Goal: Task Accomplishment & Management: Use online tool/utility

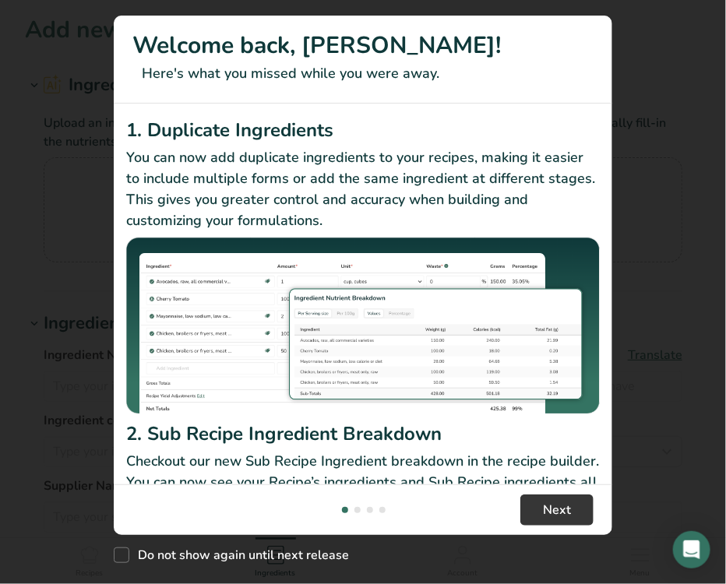
click at [0, 47] on div "New Features" at bounding box center [363, 292] width 726 height 584
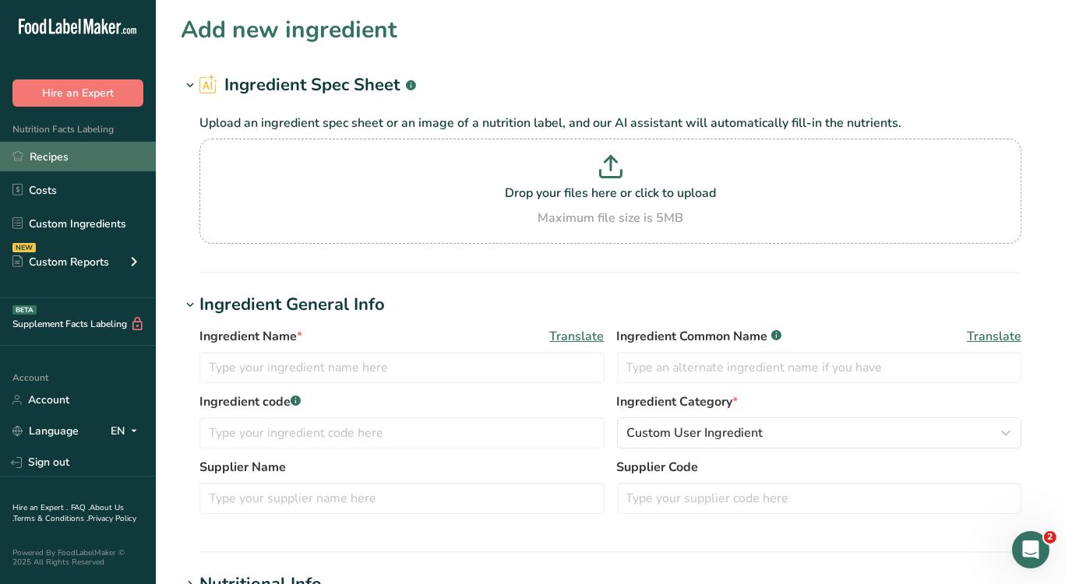
click at [49, 157] on link "Recipes" at bounding box center [78, 157] width 156 height 30
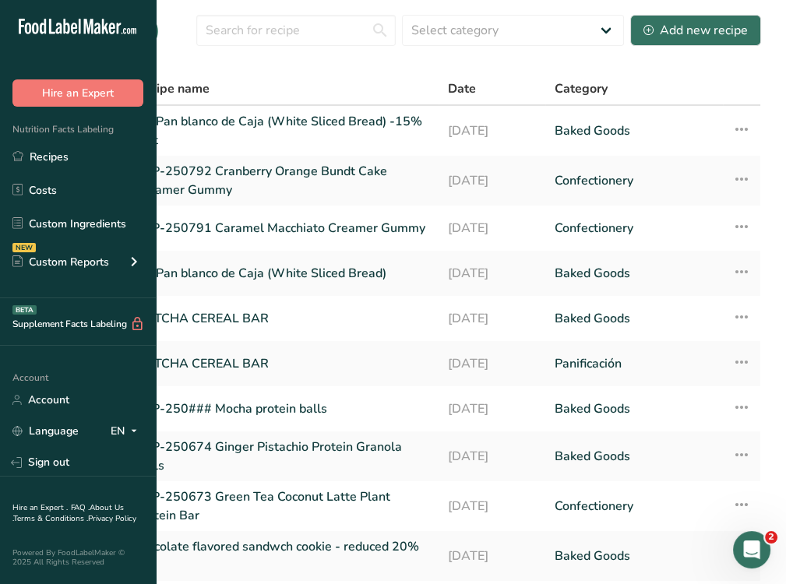
click at [366, 68] on section "Recipes (98) Select category All Baked Goods [GEOGRAPHIC_DATA] Confectionery Co…" at bounding box center [393, 328] width 786 height 657
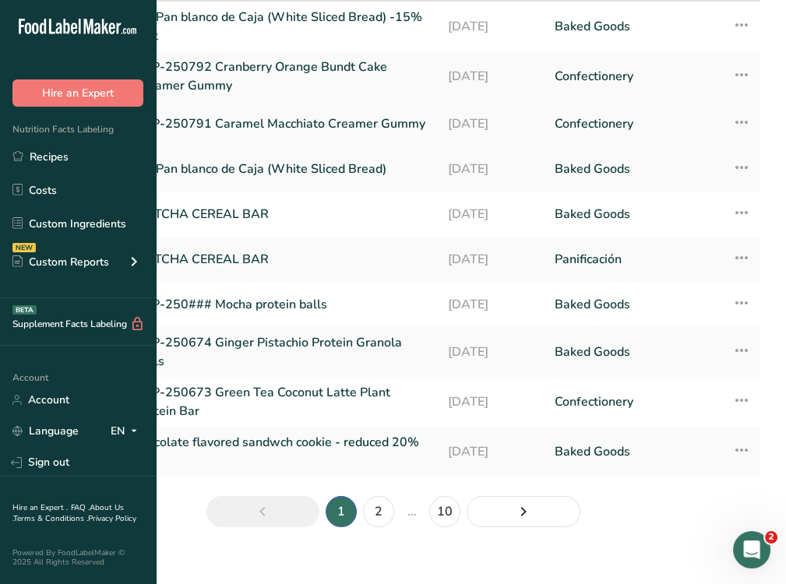
scroll to position [107, 0]
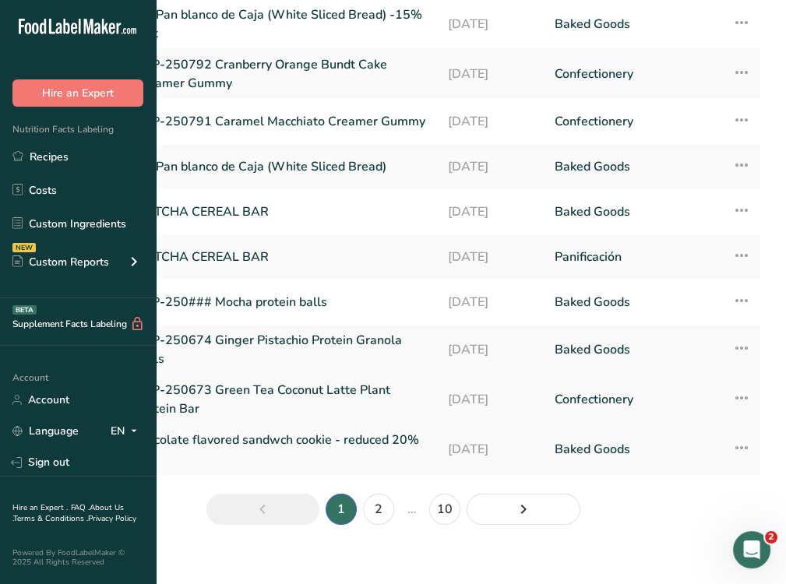
click at [348, 389] on link "APP-250673 Green Tea Coconut Latte Plant Protein Bar" at bounding box center [282, 399] width 294 height 37
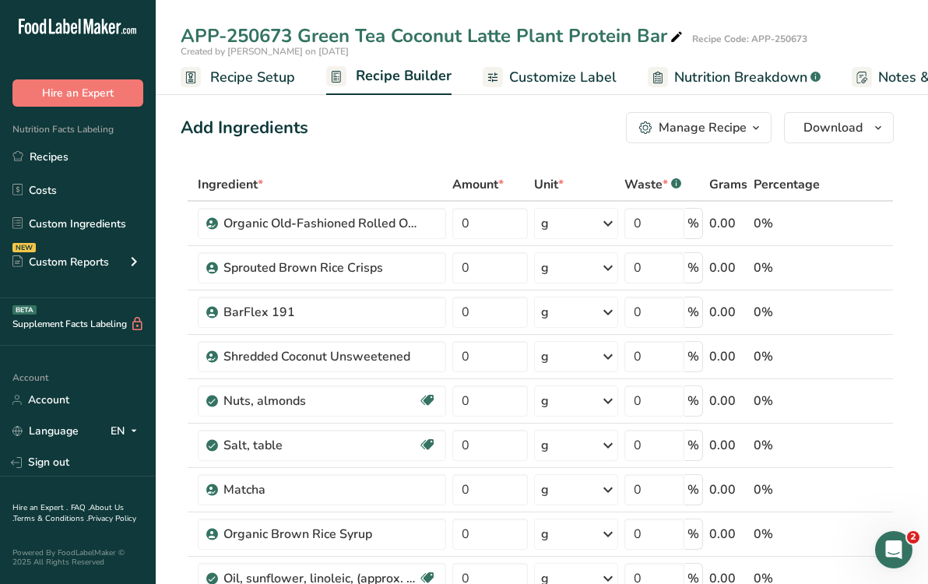
click at [509, 134] on div "Add Ingredients Manage Recipe Delete Recipe Duplicate Recipe Scale Recipe Save …" at bounding box center [538, 127] width 714 height 31
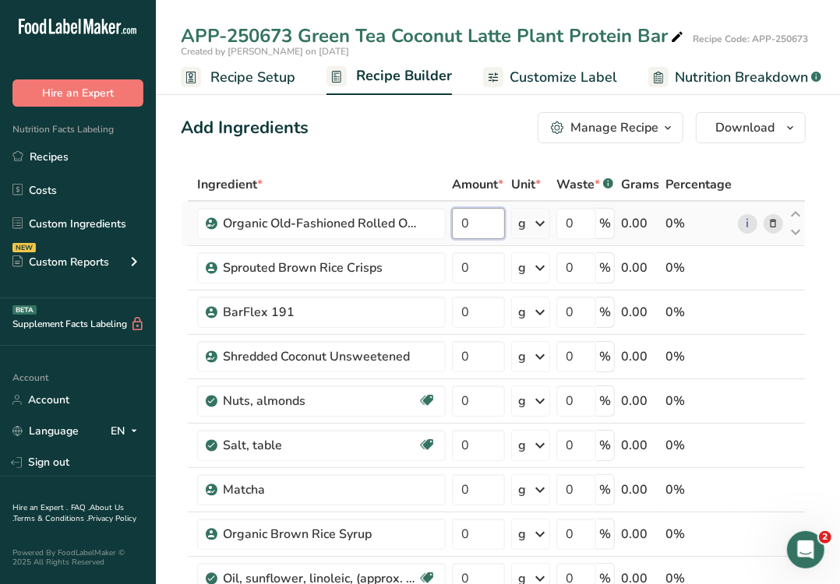
click at [468, 226] on input "0" at bounding box center [478, 223] width 53 height 31
type input "8.5"
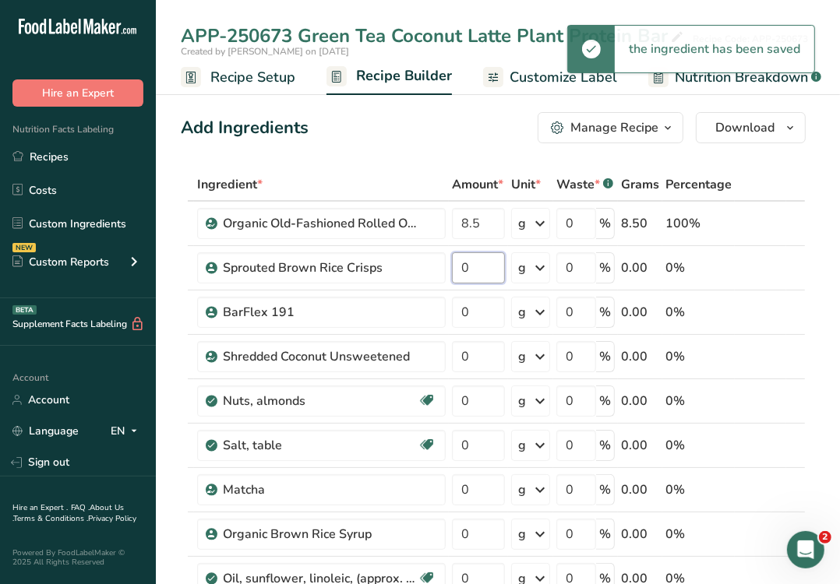
click at [477, 264] on input "0" at bounding box center [478, 267] width 53 height 31
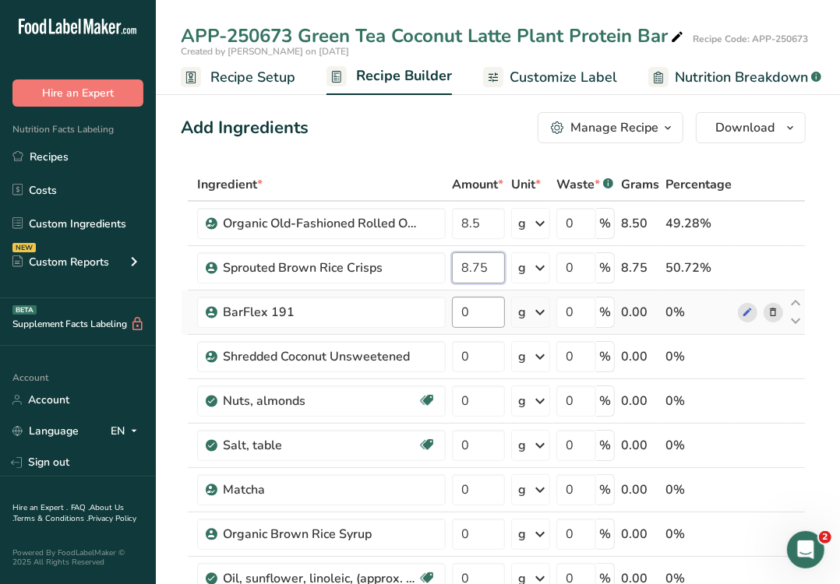
type input "8.75"
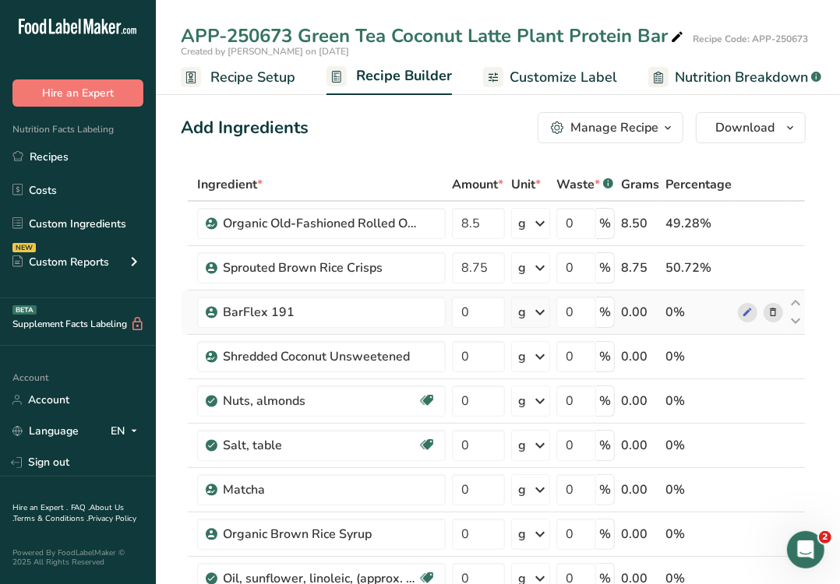
click at [725, 310] on icon at bounding box center [772, 313] width 11 height 16
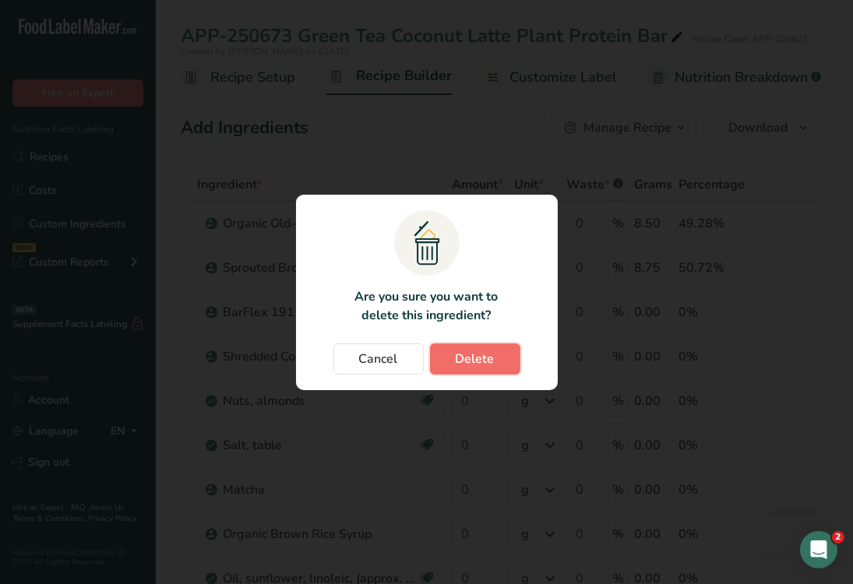
click at [498, 362] on button "Delete" at bounding box center [475, 359] width 90 height 31
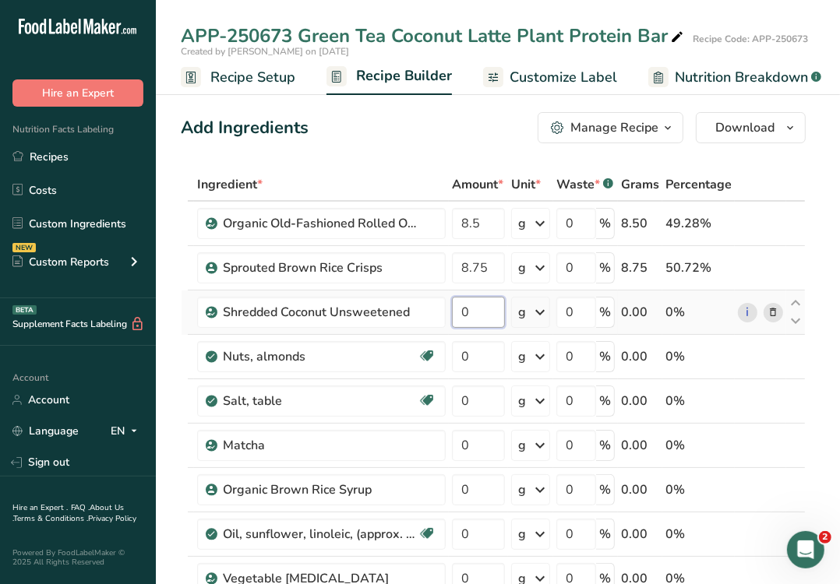
click at [467, 308] on input "0" at bounding box center [478, 312] width 53 height 31
type input "4.75"
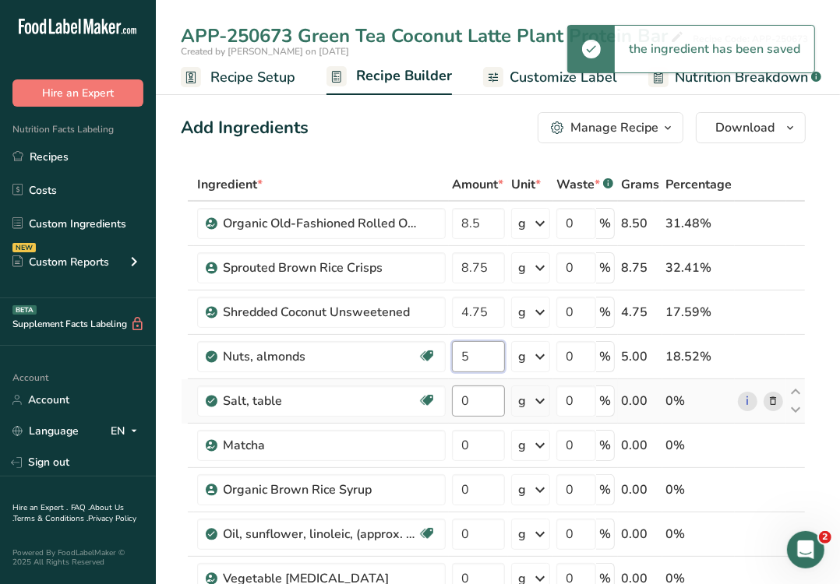
type input "5"
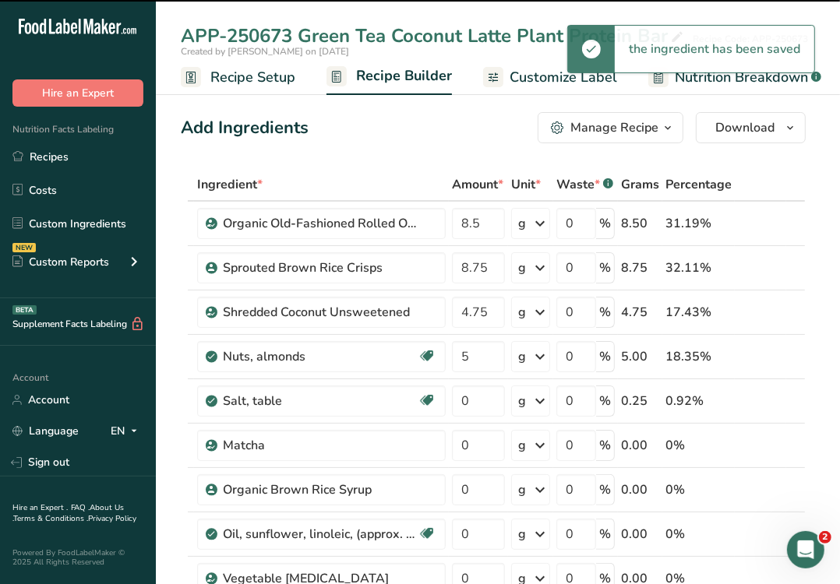
type input "0.25"
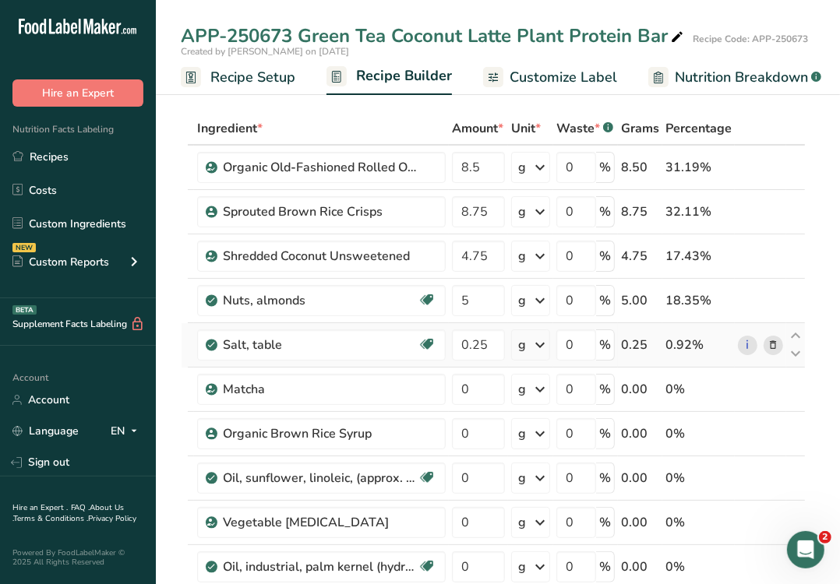
scroll to position [58, 0]
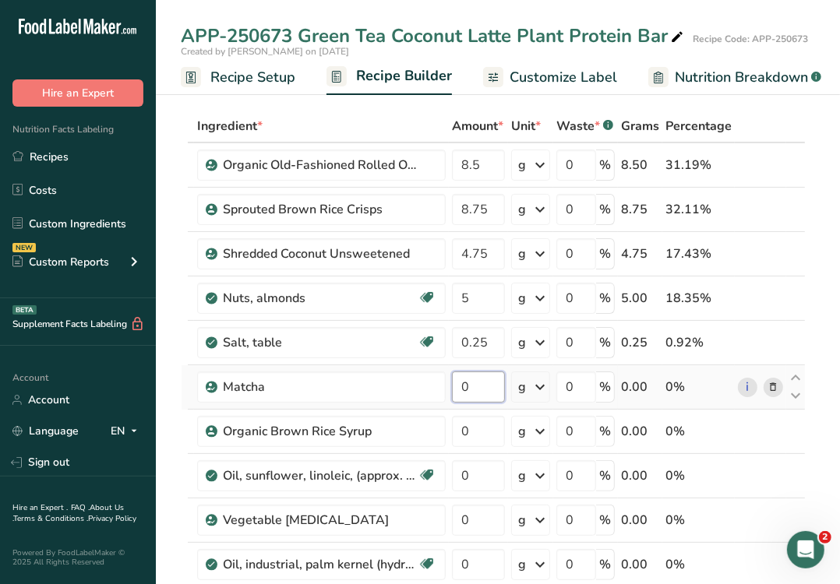
click at [479, 382] on input "0" at bounding box center [478, 387] width 53 height 31
type input "0.10"
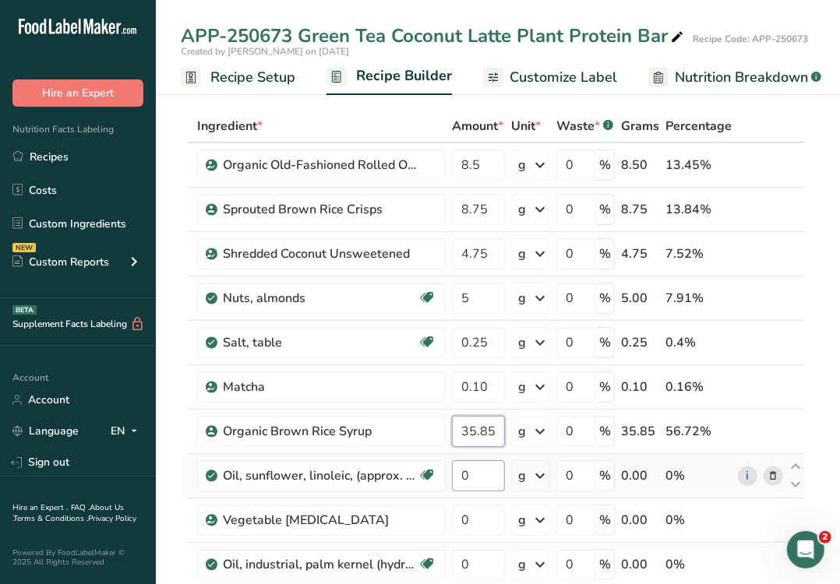
type input "35.85"
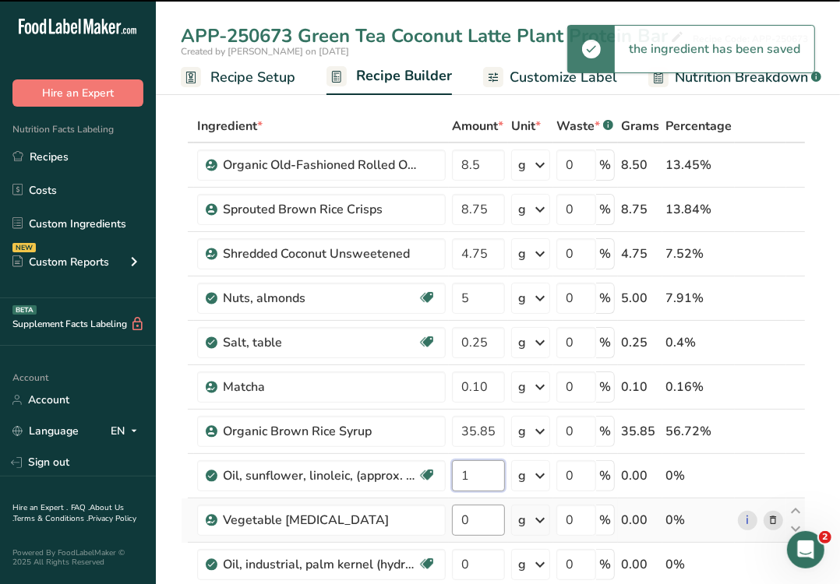
type input "0"
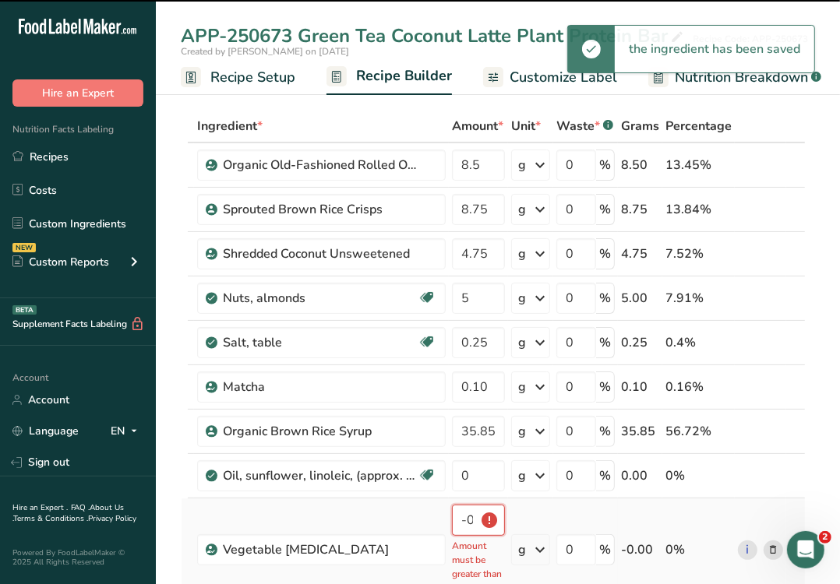
scroll to position [215, 0]
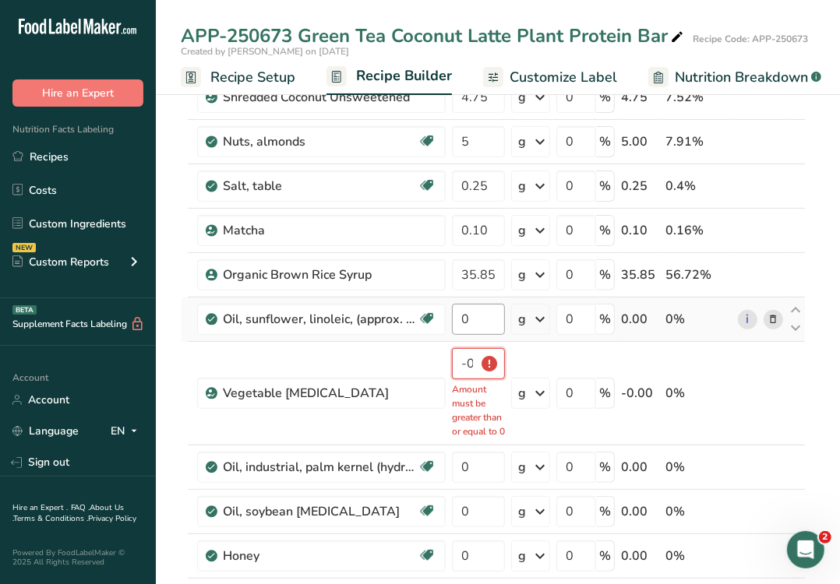
type input "-0.000002"
click at [477, 310] on input "0" at bounding box center [478, 319] width 53 height 31
type input "1"
click at [464, 363] on div "Ingredient * Amount * Unit * Waste * .a-a{fill:#347362;}.b-a{fill:#fff;} Grams …" at bounding box center [493, 514] width 625 height 1122
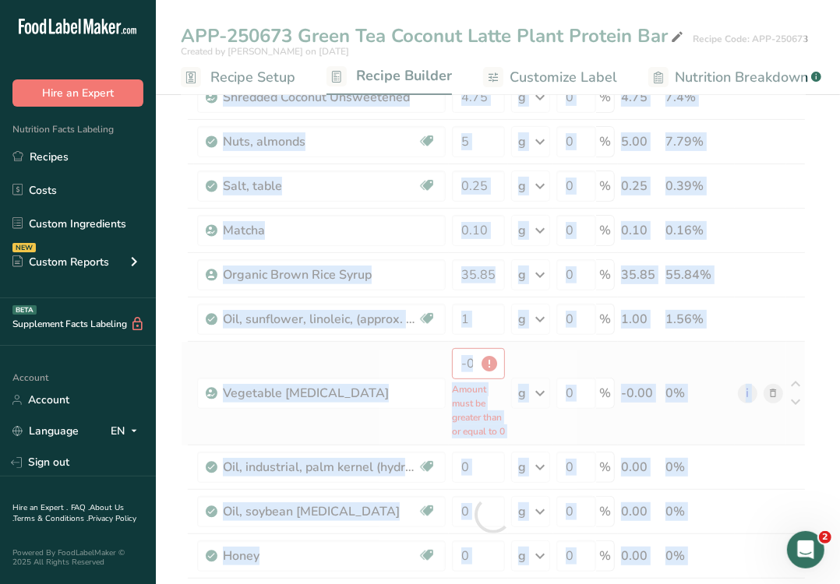
click at [464, 363] on div at bounding box center [493, 514] width 625 height 1122
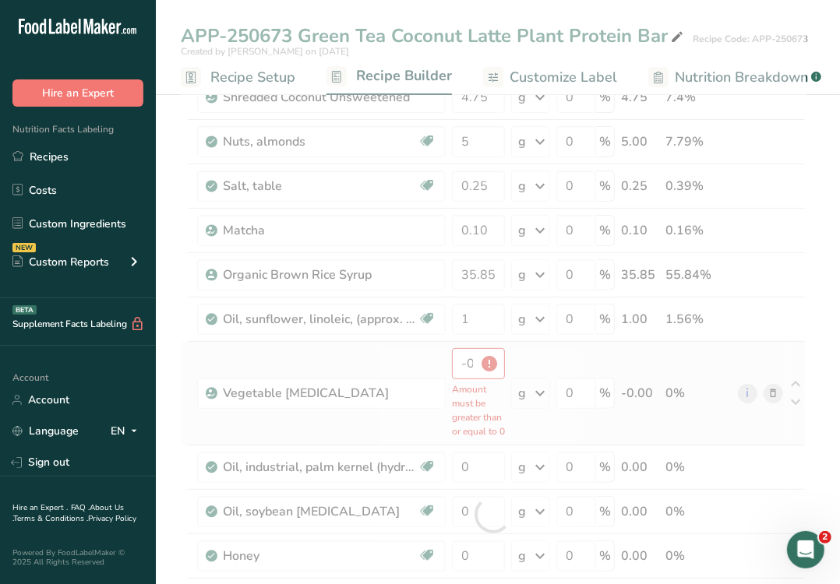
click at [464, 363] on div at bounding box center [493, 514] width 625 height 1122
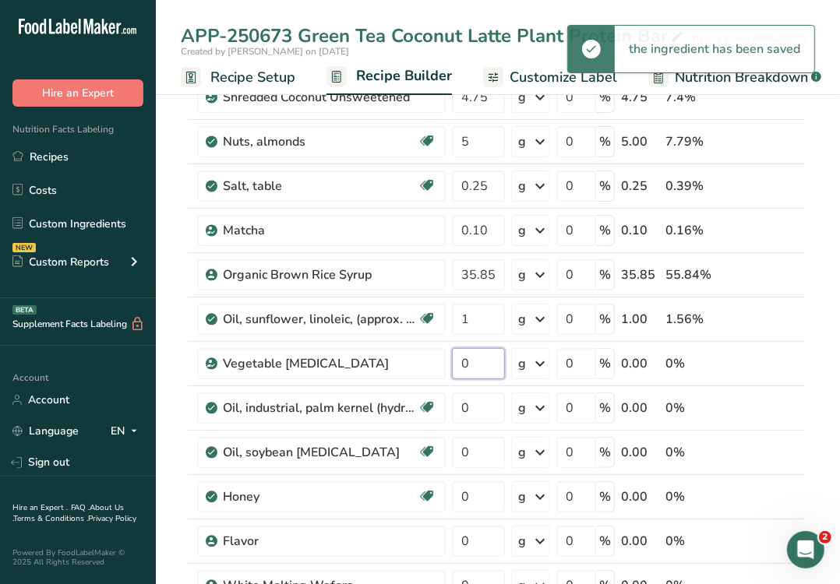
click at [478, 365] on input "0" at bounding box center [478, 363] width 53 height 31
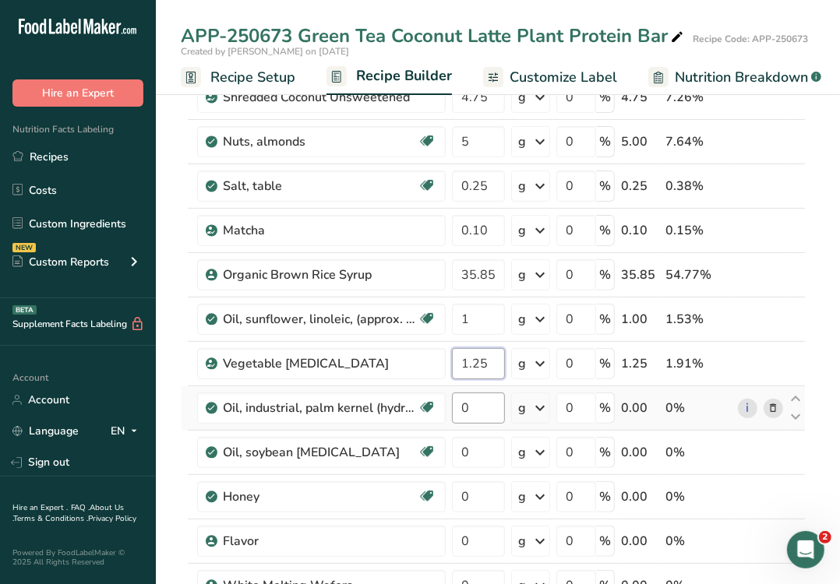
type input "1.25"
click at [481, 404] on div "Ingredient * Amount * Unit * Waste * .a-a{fill:#347362;}.b-a{fill:#fff;} Grams …" at bounding box center [493, 484] width 625 height 1063
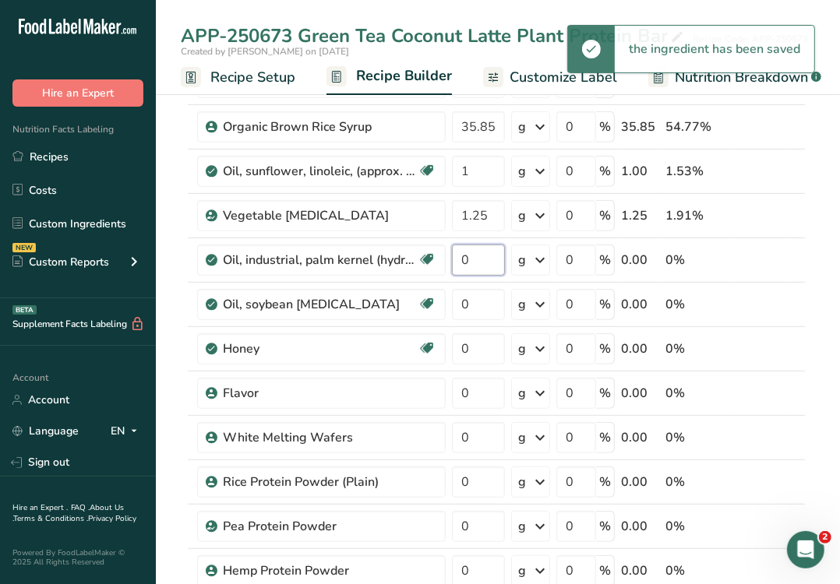
scroll to position [365, 0]
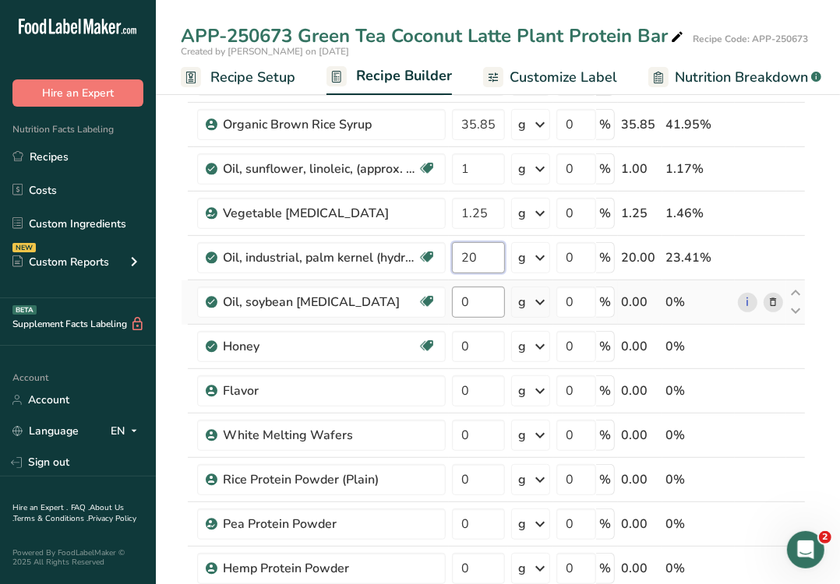
type input "20"
click at [469, 298] on div "Ingredient * Amount * Unit * Waste * .a-a{fill:#347362;}.b-a{fill:#fff;} Grams …" at bounding box center [493, 334] width 625 height 1063
type input "0.25"
click at [481, 335] on div "Ingredient * Amount * Unit * Waste * .a-a{fill:#347362;}.b-a{fill:#fff;} Grams …" at bounding box center [493, 334] width 625 height 1063
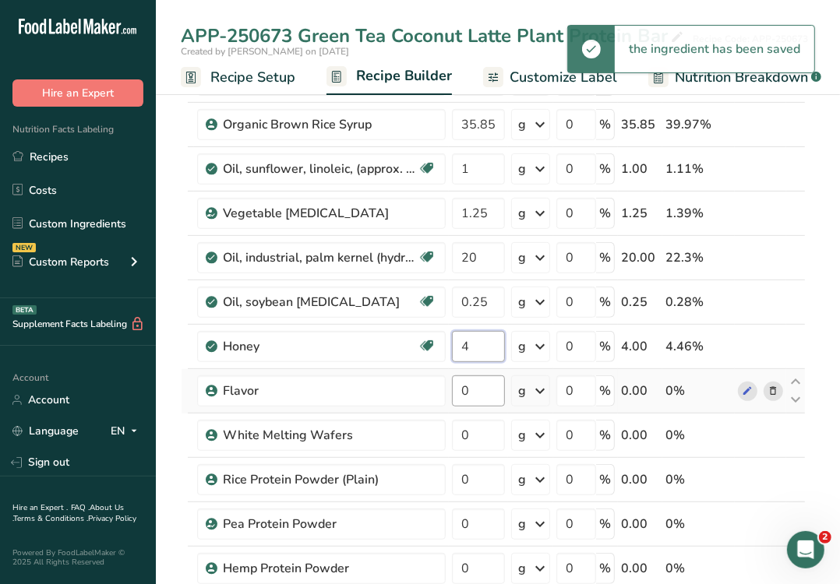
type input "4"
click at [470, 388] on div "Ingredient * Amount * Unit * Waste * .a-a{fill:#347362;}.b-a{fill:#fff;} Grams …" at bounding box center [493, 334] width 625 height 1063
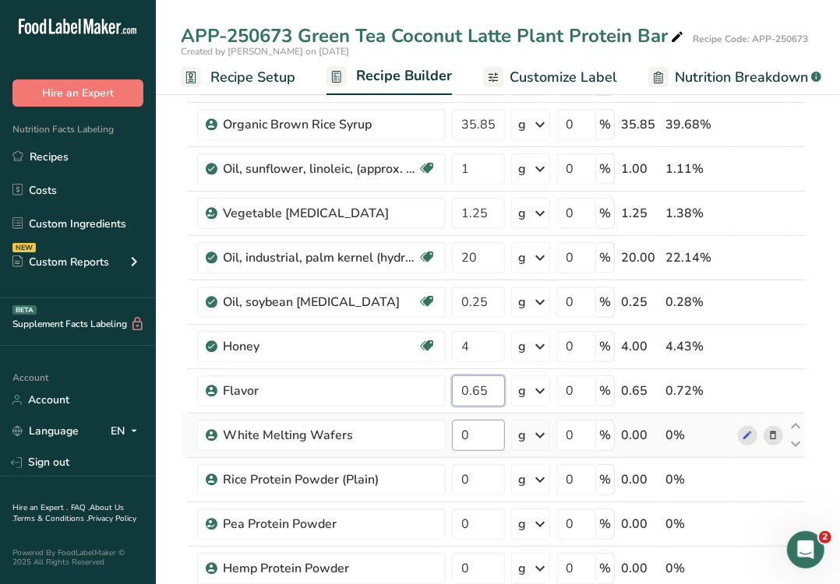
type input "0.65"
click at [485, 431] on div "Ingredient * Amount * Unit * Waste * .a-a{fill:#347362;}.b-a{fill:#fff;} Grams …" at bounding box center [493, 334] width 625 height 1063
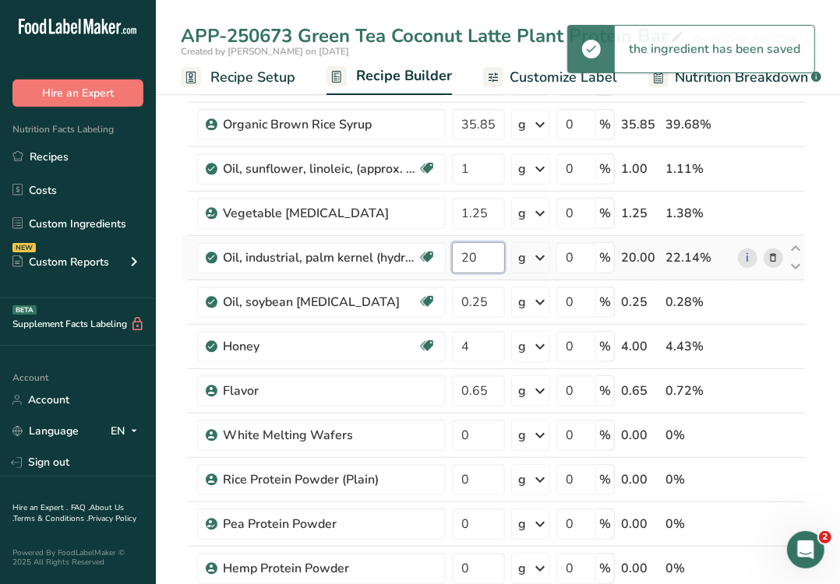
click at [484, 255] on div "Ingredient * Amount * Unit * Waste * .a-a{fill:#347362;}.b-a{fill:#fff;} Grams …" at bounding box center [493, 334] width 625 height 1063
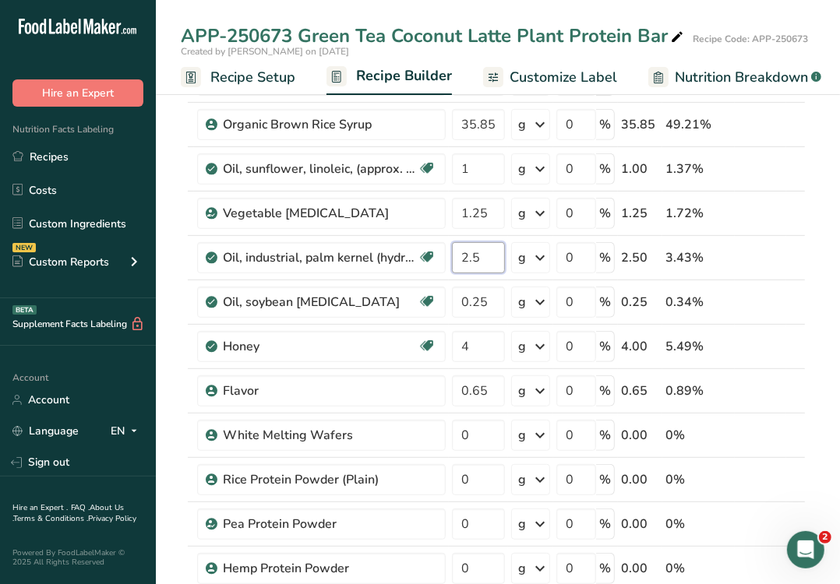
type input "2.5"
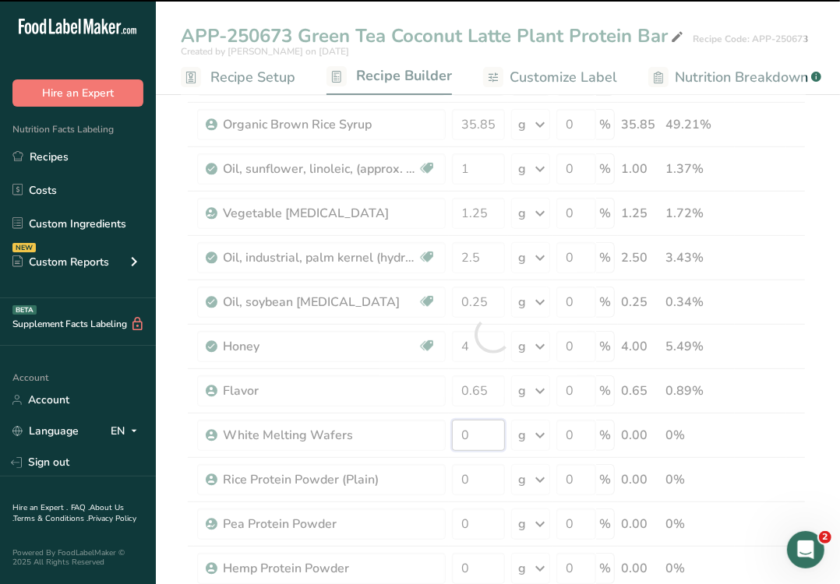
click at [485, 439] on input "0" at bounding box center [478, 435] width 53 height 31
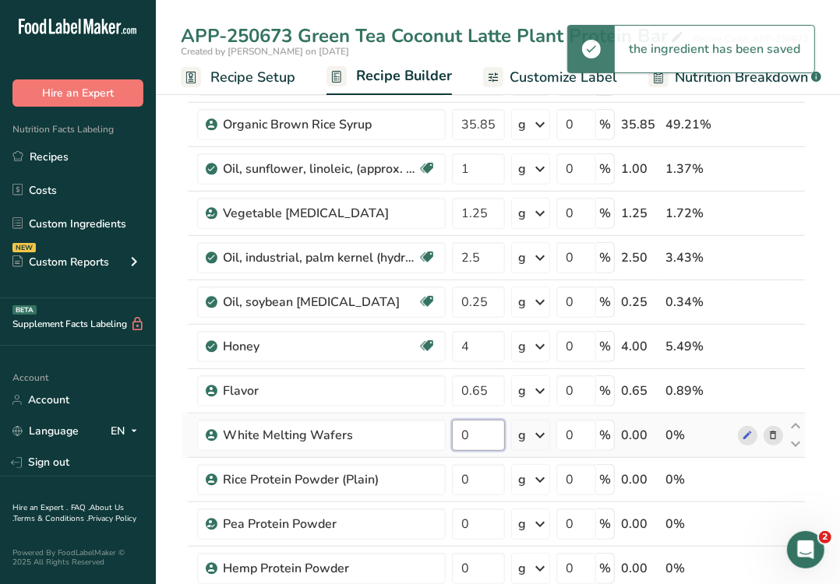
click at [474, 431] on input "0" at bounding box center [478, 435] width 53 height 31
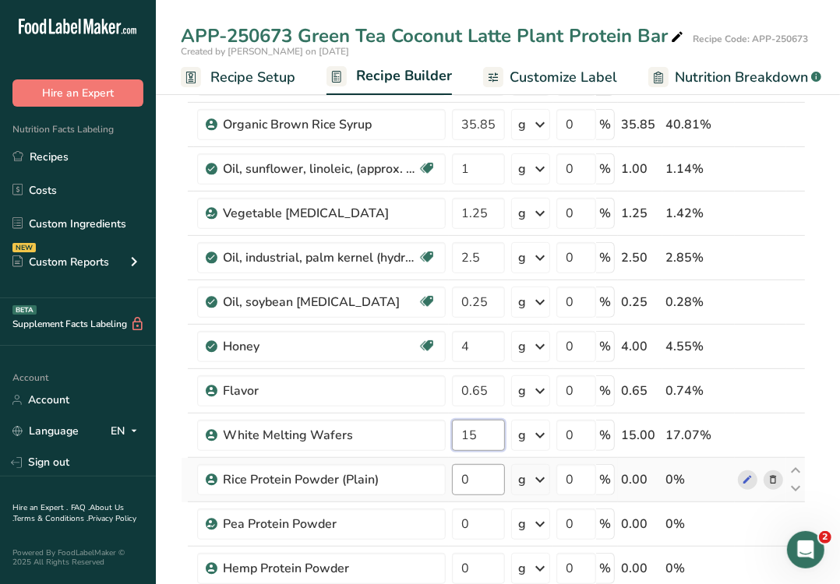
type input "15"
click at [474, 472] on div "Ingredient * Amount * Unit * Waste * .a-a{fill:#347362;}.b-a{fill:#fff;} Grams …" at bounding box center [493, 334] width 625 height 1063
type input "5.3"
click at [493, 530] on div "Ingredient * Amount * Unit * Waste * .a-a{fill:#347362;}.b-a{fill:#fff;} Grams …" at bounding box center [493, 334] width 625 height 1063
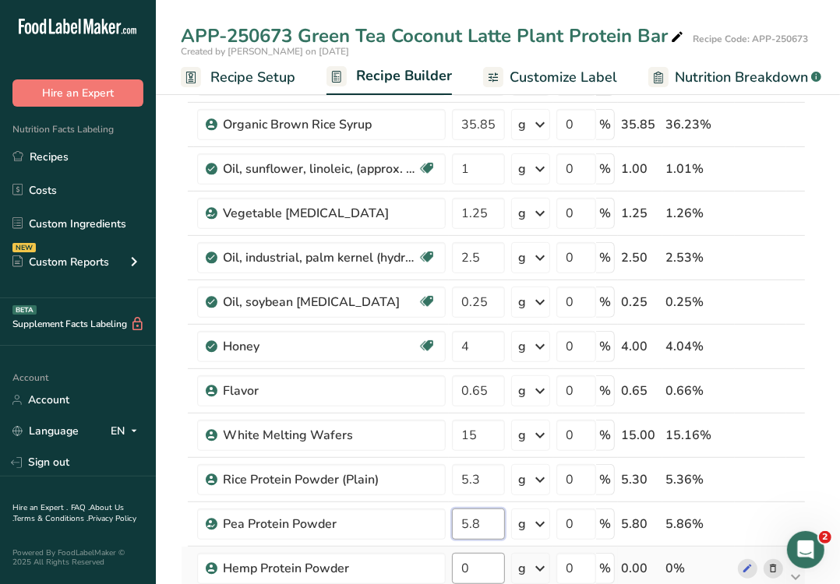
type input "5.8"
click at [480, 572] on div "Ingredient * Amount * Unit * Waste * .a-a{fill:#347362;}.b-a{fill:#fff;} Grams …" at bounding box center [493, 334] width 625 height 1063
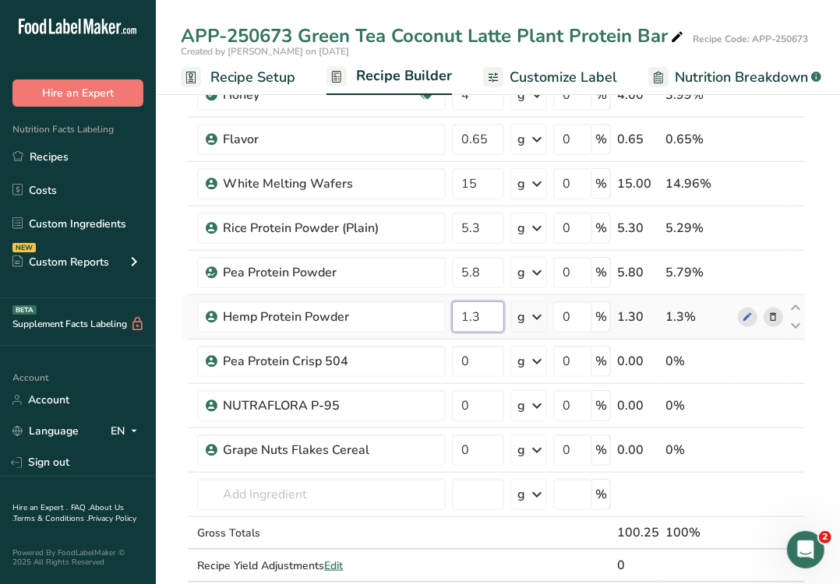
scroll to position [625, 0]
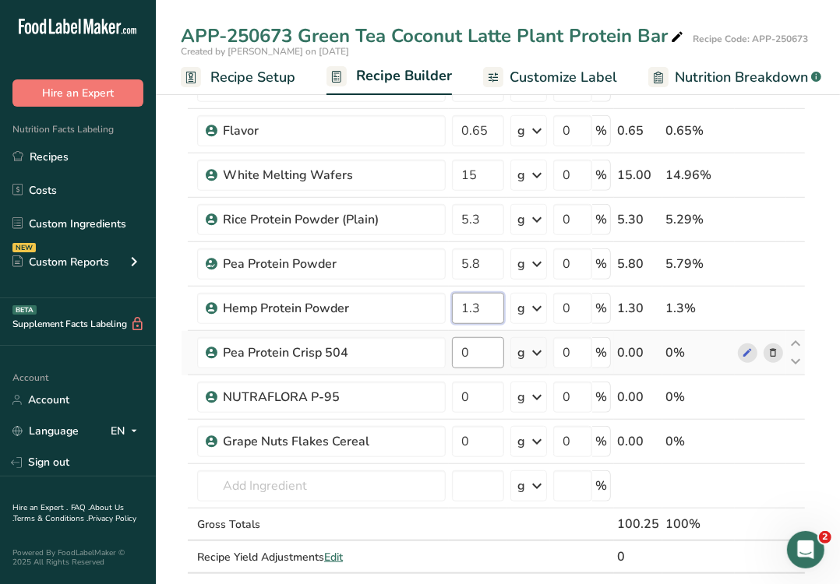
type input "1.3"
click at [481, 347] on div "Ingredient * Amount * Unit * Waste * .a-a{fill:#347362;}.b-a{fill:#fff;} Grams …" at bounding box center [493, 74] width 625 height 1063
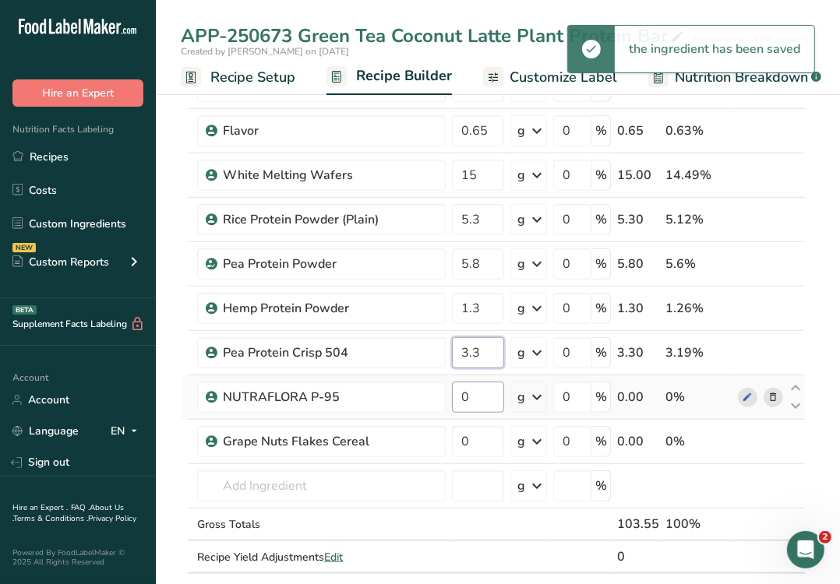
type input "3.3"
click at [474, 401] on div "Ingredient * Amount * Unit * Waste * .a-a{fill:#347362;}.b-a{fill:#fff;} Grams …" at bounding box center [493, 74] width 625 height 1063
type input "5"
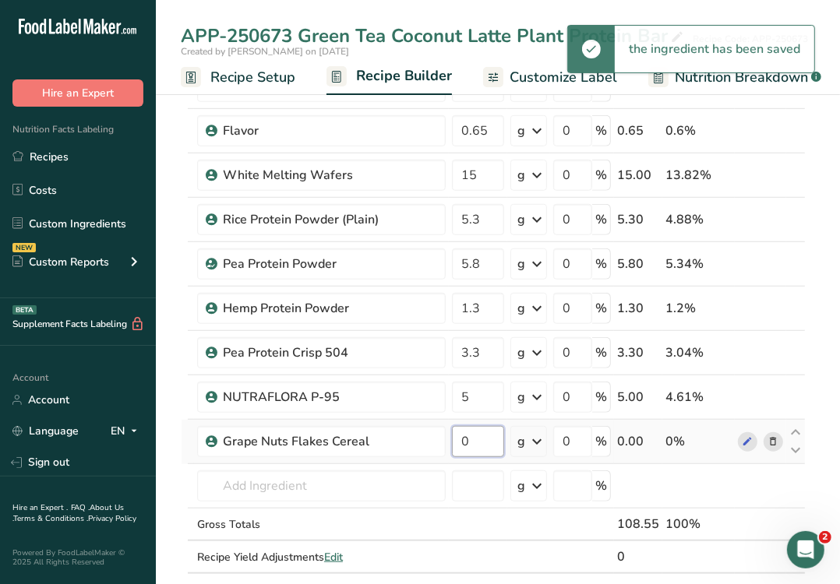
click at [471, 446] on div "Ingredient * Amount * Unit * Waste * .a-a{fill:#347362;}.b-a{fill:#fff;} Grams …" at bounding box center [493, 74] width 625 height 1063
type input "5"
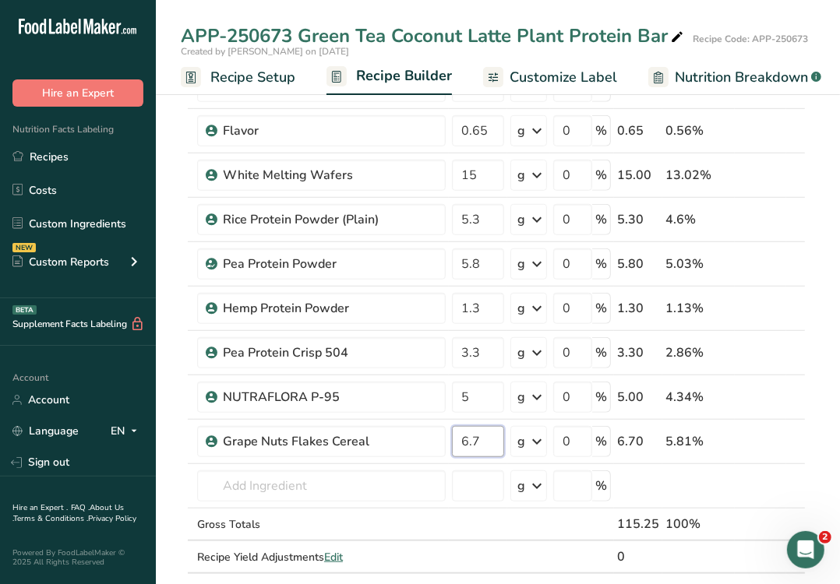
type input "6.7"
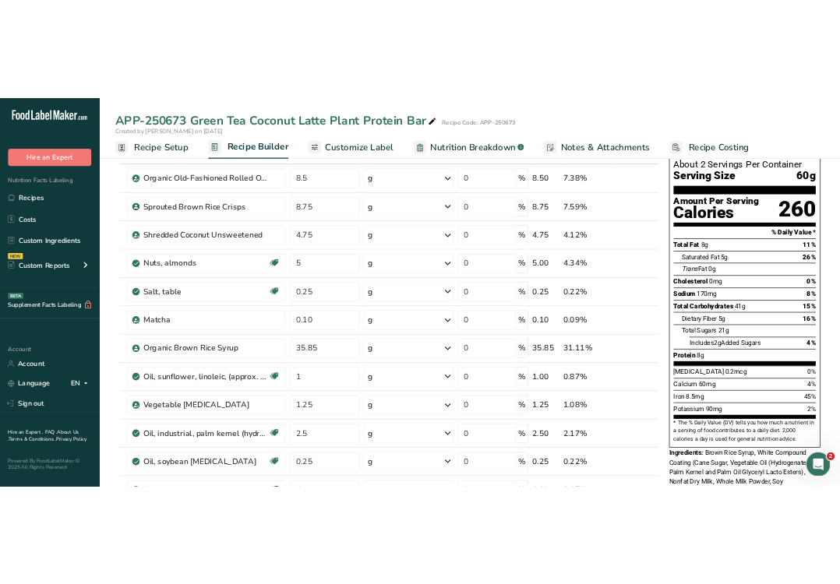
scroll to position [0, 0]
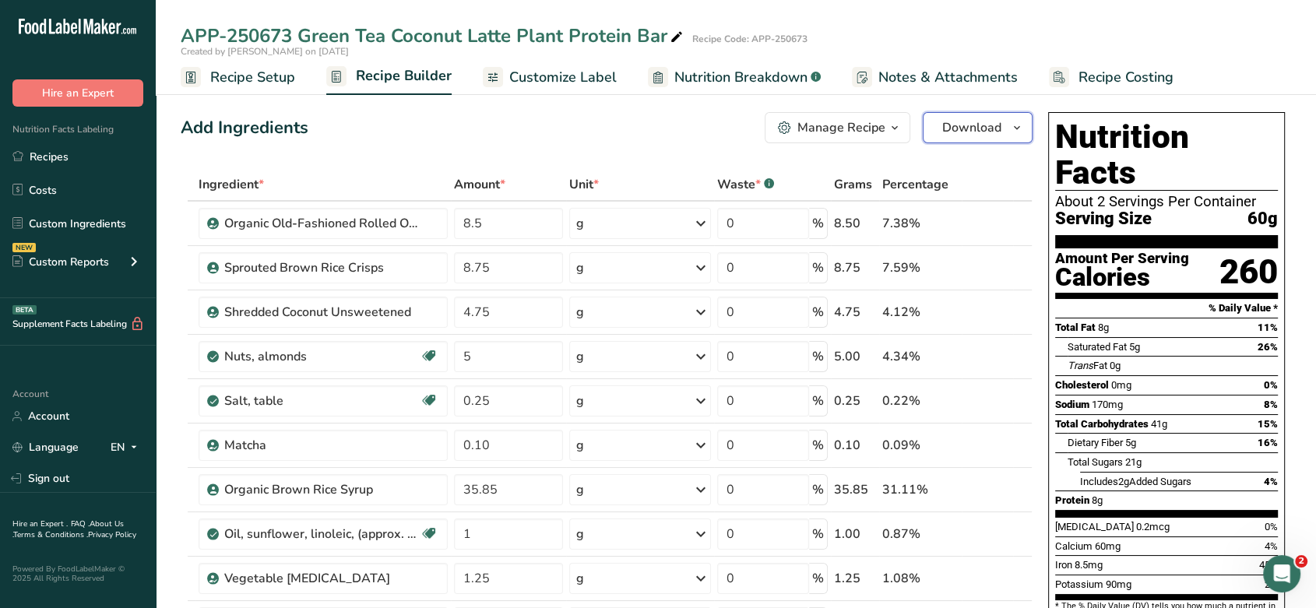
drag, startPoint x: 1105, startPoint y: 196, endPoint x: 986, endPoint y: 125, distance: 138.7
click at [725, 125] on span "Download" at bounding box center [972, 127] width 59 height 19
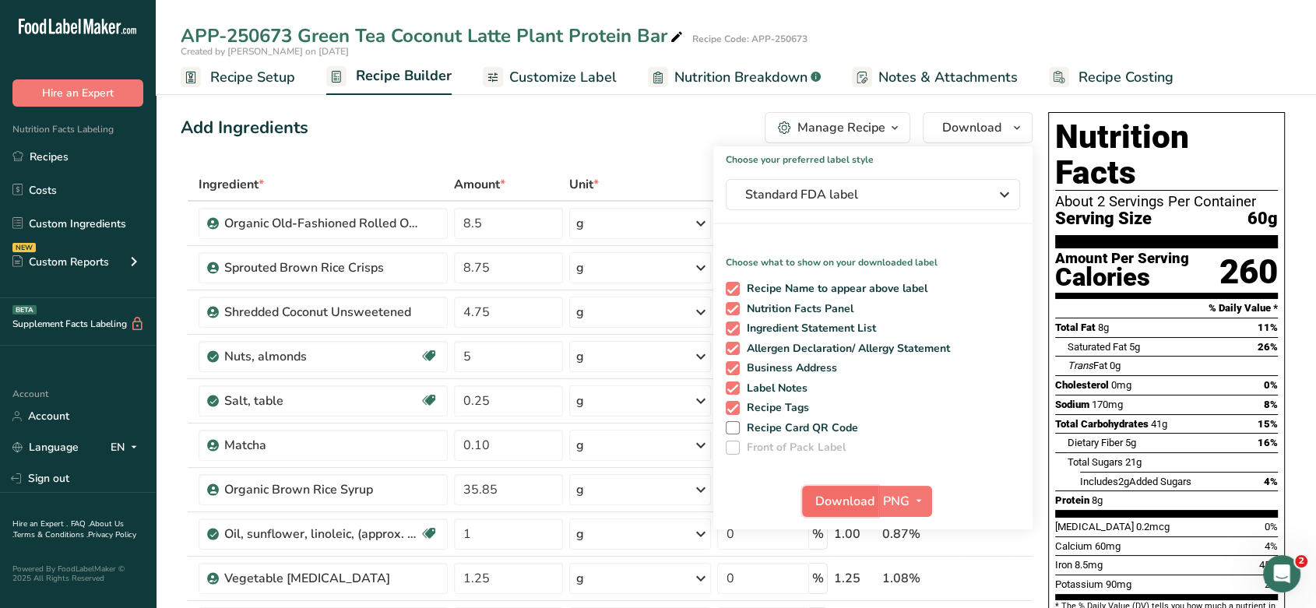
click at [725, 490] on button "Download" at bounding box center [840, 501] width 76 height 31
